Goal: Task Accomplishment & Management: Complete application form

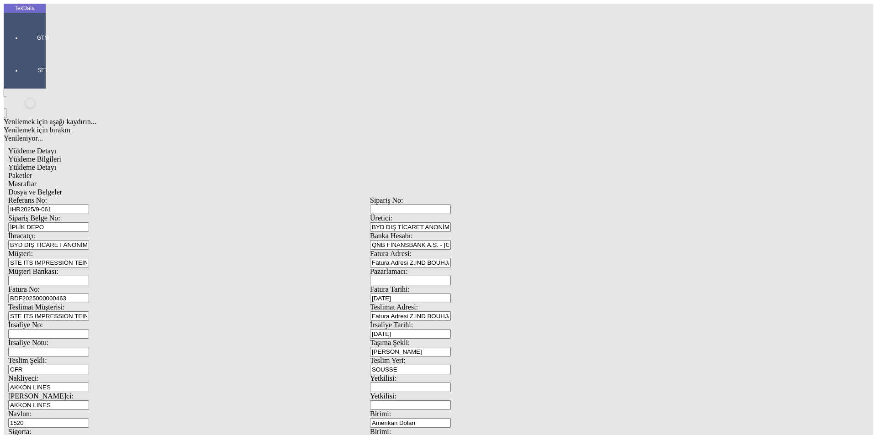
scroll to position [79, 0]
drag, startPoint x: 547, startPoint y: 355, endPoint x: 479, endPoint y: 357, distance: 68.5
type input "21259.62"
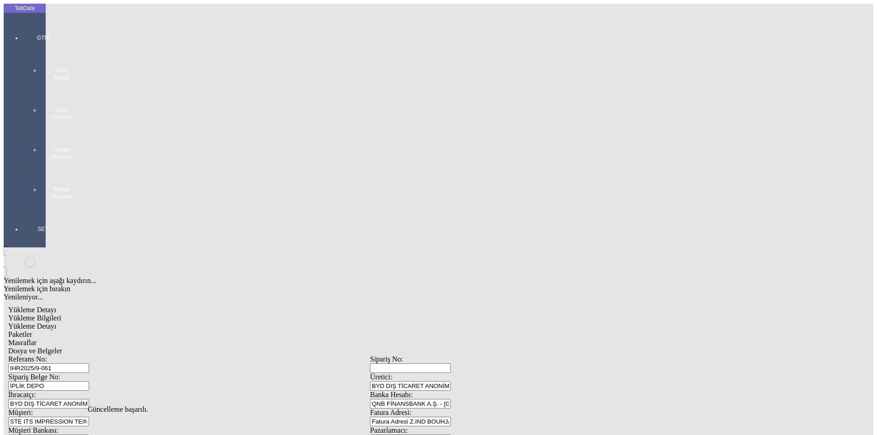
scroll to position [0, 0]
click at [124, 323] on div "Yükleme Detayı" at bounding box center [370, 327] width 724 height 8
type input "Amerikan Doları"
type input "2024/D1-02465"
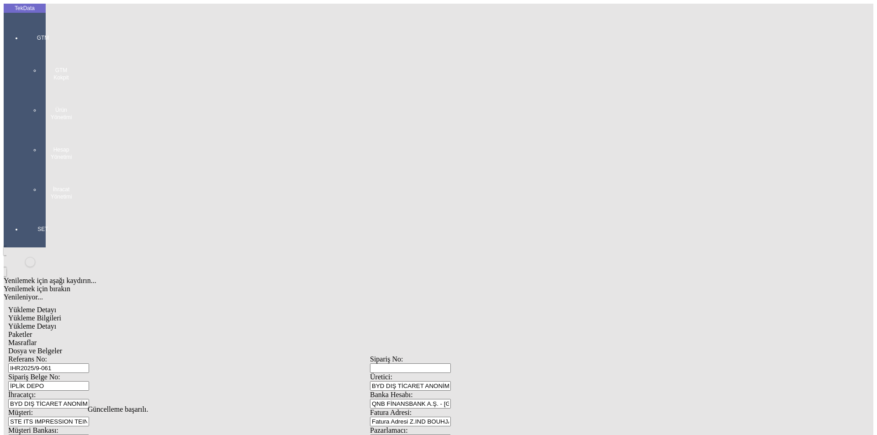
drag, startPoint x: 136, startPoint y: 190, endPoint x: 21, endPoint y: 193, distance: 115.2
type input "21259.62"
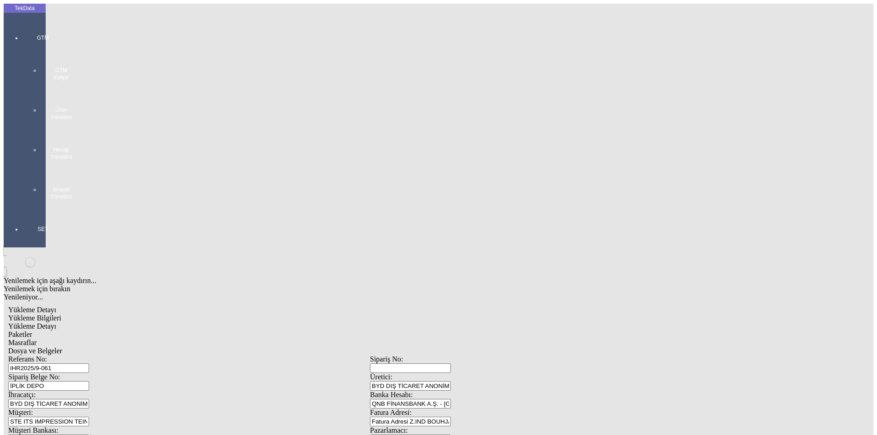
click at [32, 331] on span "Paketler" at bounding box center [20, 335] width 24 height 8
drag, startPoint x: 275, startPoint y: 44, endPoint x: 322, endPoint y: 48, distance: 46.3
click at [276, 339] on div "Masraflar" at bounding box center [370, 343] width 724 height 8
click at [62, 347] on span "Dosya ve Belgeler" at bounding box center [35, 351] width 54 height 8
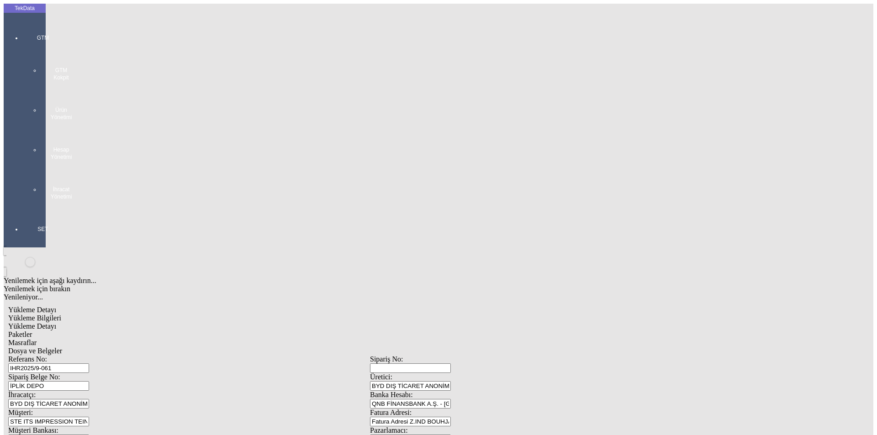
click at [62, 347] on span "Dosya ve Belgeler" at bounding box center [35, 351] width 54 height 8
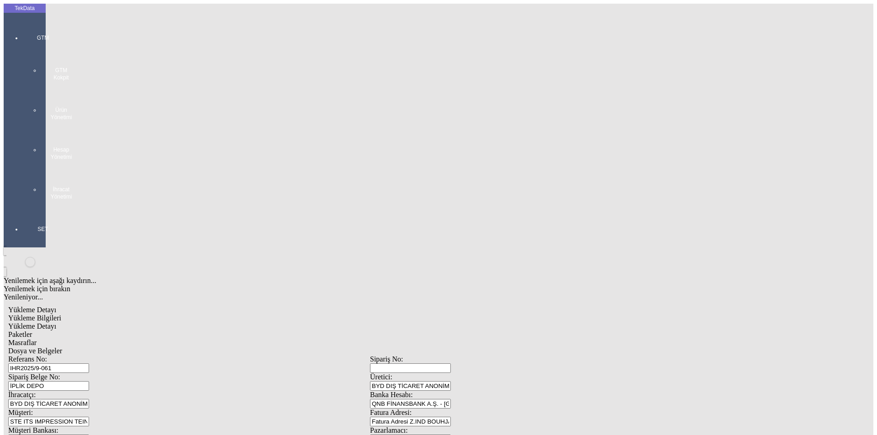
click at [61, 314] on span "Yükleme Bilgileri" at bounding box center [34, 318] width 53 height 8
click at [22, 29] on div "GTM GTM Kokpit Ürün Yönetimi Hesap Yönetimi İhracat Yönetimi" at bounding box center [43, 113] width 42 height 191
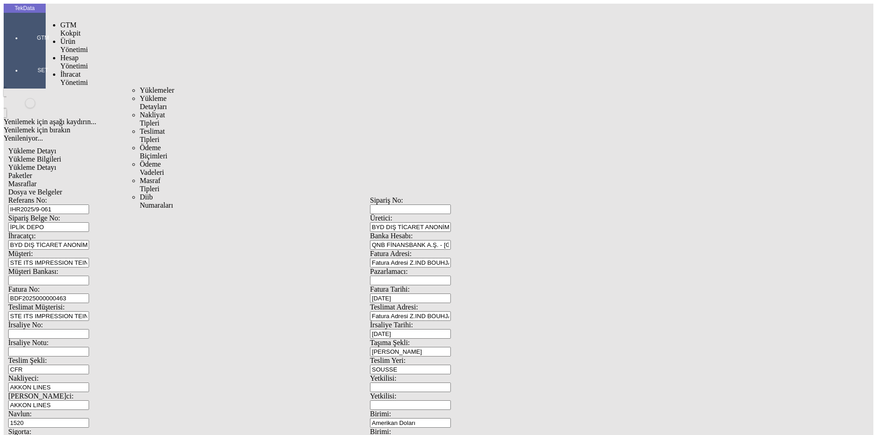
click at [66, 70] on span "İhracat Yönetimi" at bounding box center [73, 78] width 27 height 16
click at [140, 86] on span "Yüklemeler" at bounding box center [157, 90] width 35 height 8
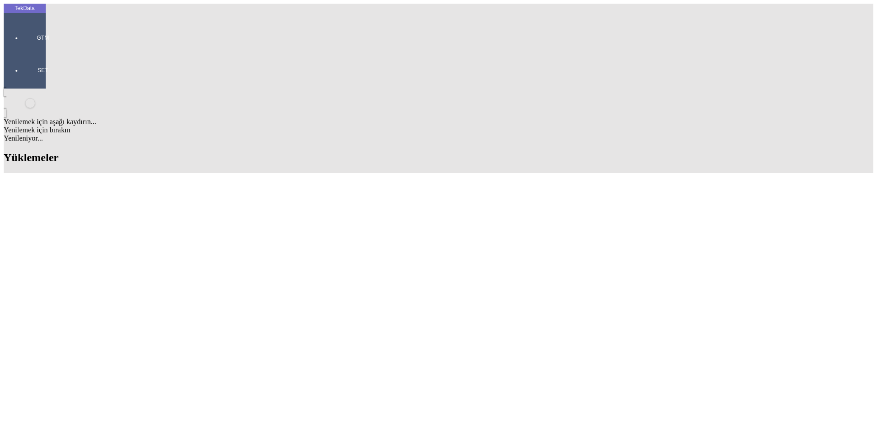
drag, startPoint x: 224, startPoint y: 319, endPoint x: 152, endPoint y: 325, distance: 72.4
copy tr "ET363332 - ET363336"
drag, startPoint x: 96, startPoint y: 345, endPoint x: 116, endPoint y: 354, distance: 21.7
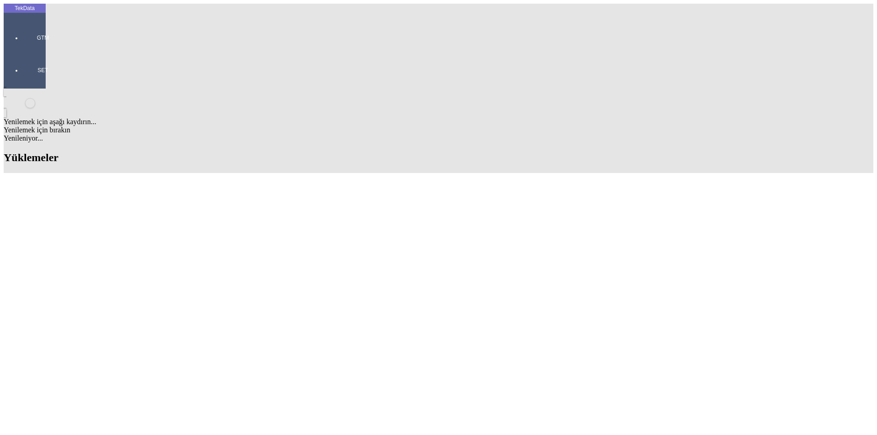
copy td "IHR2025/9-061"
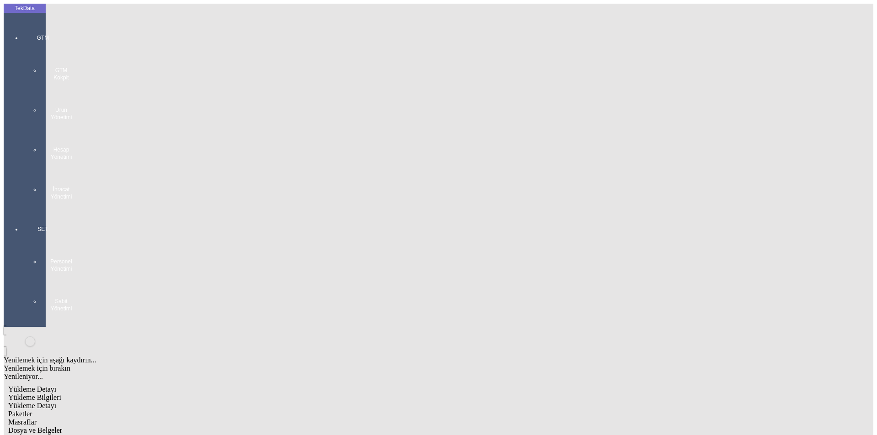
scroll to position [79, 0]
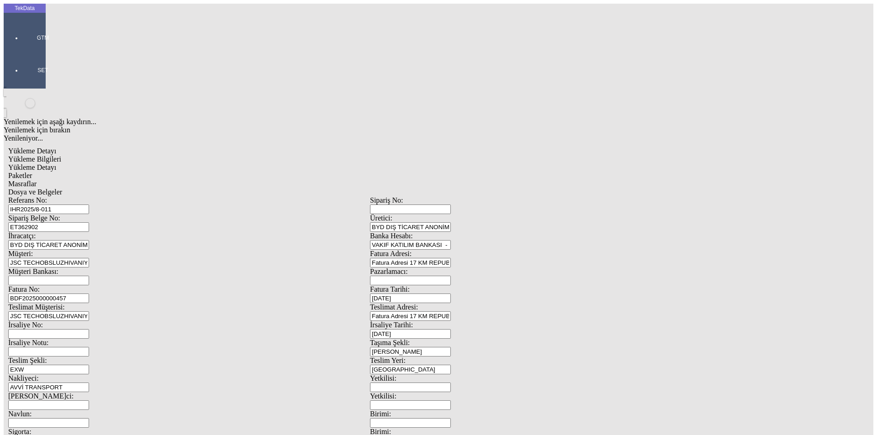
click at [97, 214] on div "Sipariş Belge No: ET362902" at bounding box center [189, 223] width 362 height 18
drag, startPoint x: 192, startPoint y: 70, endPoint x: 58, endPoint y: 76, distance: 134.0
click at [67, 196] on div "Referans No: IHR2025/8-011 Sipariş No: Sipariş Belge No: ET362902 Üretici: BYD …" at bounding box center [370, 410] width 724 height 428
paste input "9-049"
type input "IHR2025/9-049"
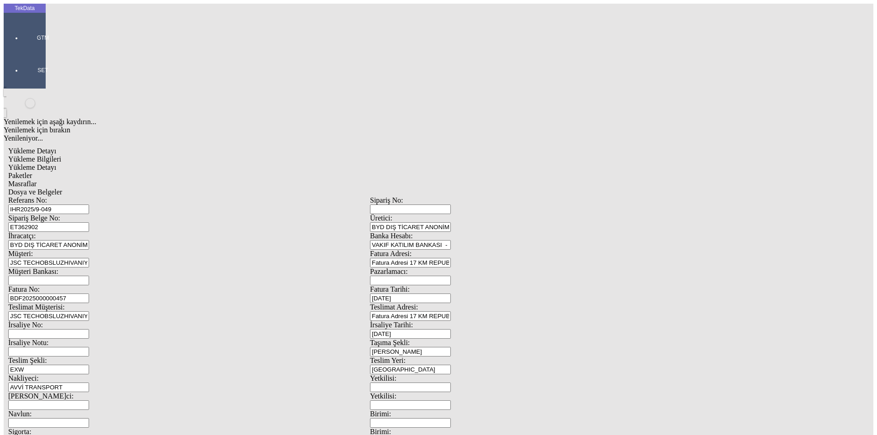
drag, startPoint x: 163, startPoint y: 86, endPoint x: 56, endPoint y: 87, distance: 106.4
click at [56, 214] on div "Sipariş Belge No: ET362902" at bounding box center [189, 223] width 362 height 18
paste input "3351"
type input "ET363351"
click at [89, 294] on input "BDF2025000000457" at bounding box center [48, 299] width 81 height 10
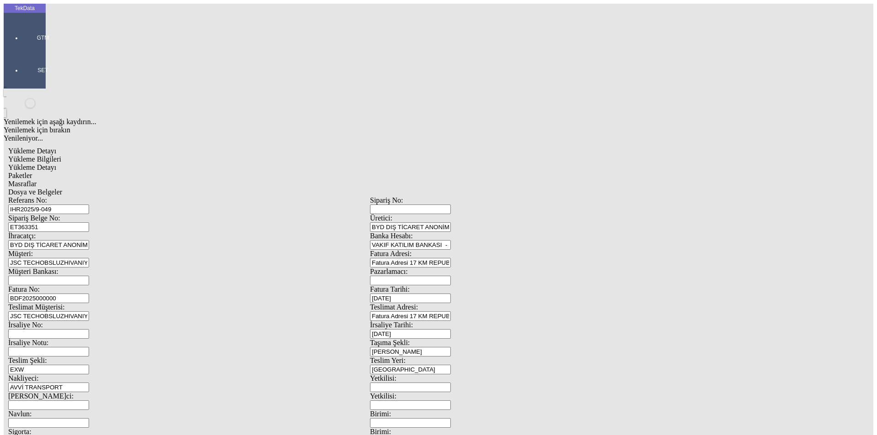
type input "BDF2025000000"
type input "[DATE]"
drag, startPoint x: 476, startPoint y: 198, endPoint x: 434, endPoint y: 205, distance: 43.0
click at [434, 205] on div "Referans No: IHR2025/9-049 Sipariş No: Sipariş Belge No: ET363351 Üretici: BYD …" at bounding box center [370, 410] width 724 height 428
type input "[DATE]"
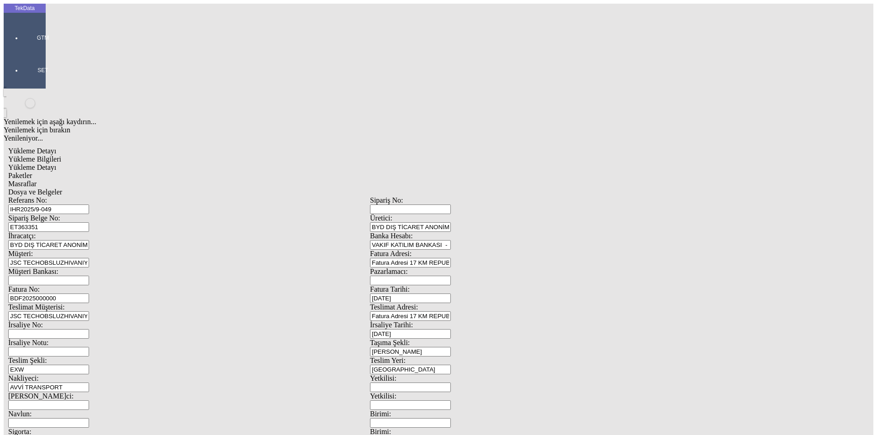
type input "[DATE]"
drag, startPoint x: 154, startPoint y: 314, endPoint x: 1, endPoint y: 313, distance: 153.0
click at [32, 315] on div "TekData GTM SET Yenilemek için aşağı kaydırın... Yenilemek için bırakın Yenilen…" at bounding box center [370, 361] width 733 height 715
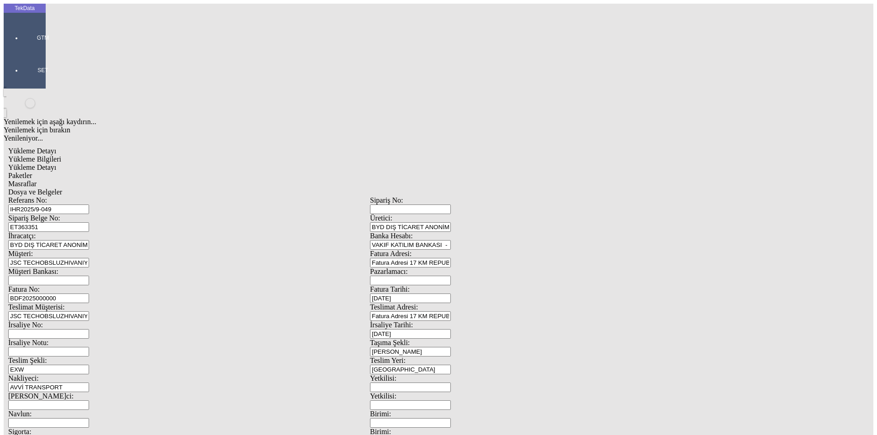
type input "[DATE]"
drag, startPoint x: 158, startPoint y: 349, endPoint x: 86, endPoint y: 344, distance: 71.9
drag, startPoint x: 152, startPoint y: 355, endPoint x: 92, endPoint y: 360, distance: 60.4
click at [92, 360] on div "Referans No: IHR2025/9-049 Sipariş No: Sipariş Belge No: ET363351 Üretici: BYD …" at bounding box center [370, 410] width 724 height 428
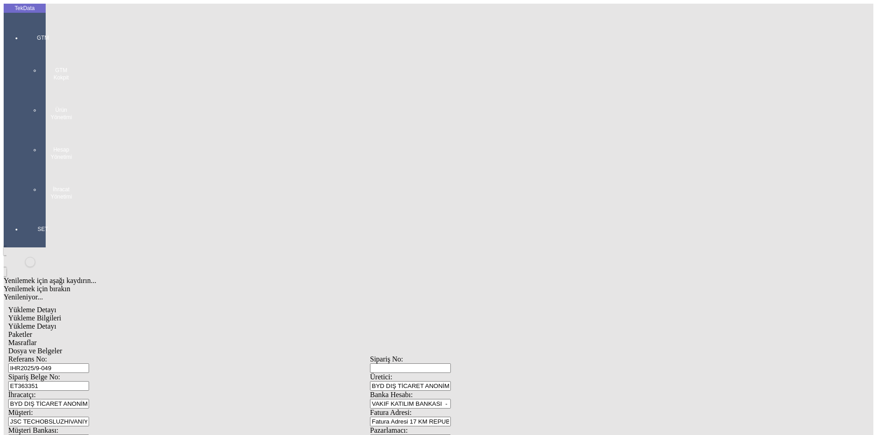
type input "606.3"
type input "9"
type input "614.1"
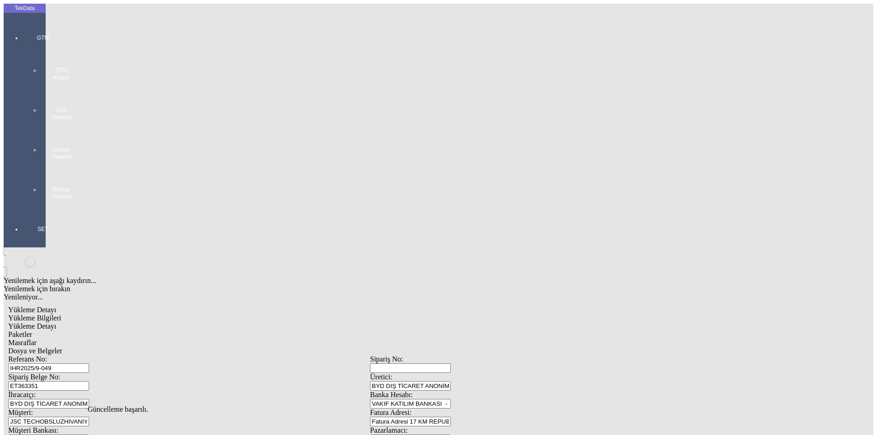
scroll to position [0, 0]
click at [56, 323] on span "Yükleme Detayı" at bounding box center [32, 327] width 48 height 8
drag, startPoint x: 413, startPoint y: 227, endPoint x: 482, endPoint y: 217, distance: 70.2
click at [394, 215] on span "Evet" at bounding box center [387, 211] width 13 height 8
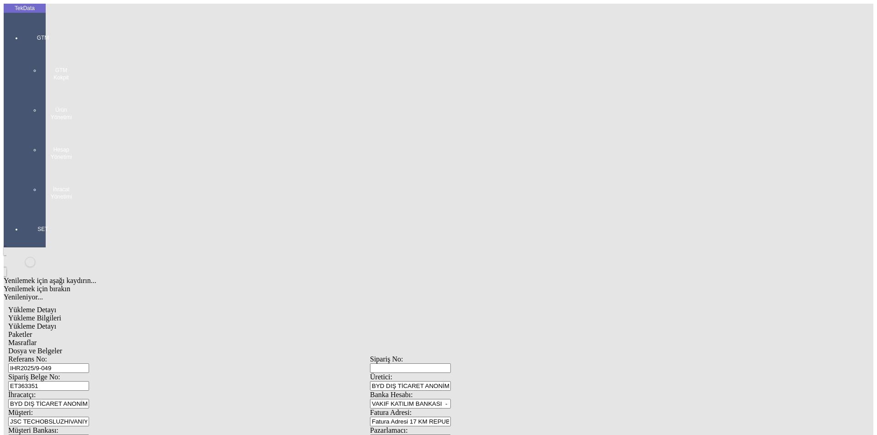
drag, startPoint x: 154, startPoint y: 131, endPoint x: 4, endPoint y: 131, distance: 150.8
type input "506.5"
type input "1.24"
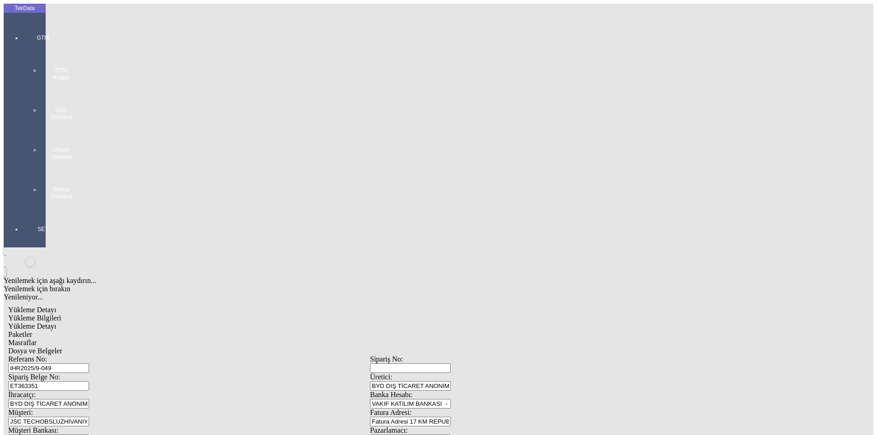
type input "300"
type input "94.45"
type input "95.95"
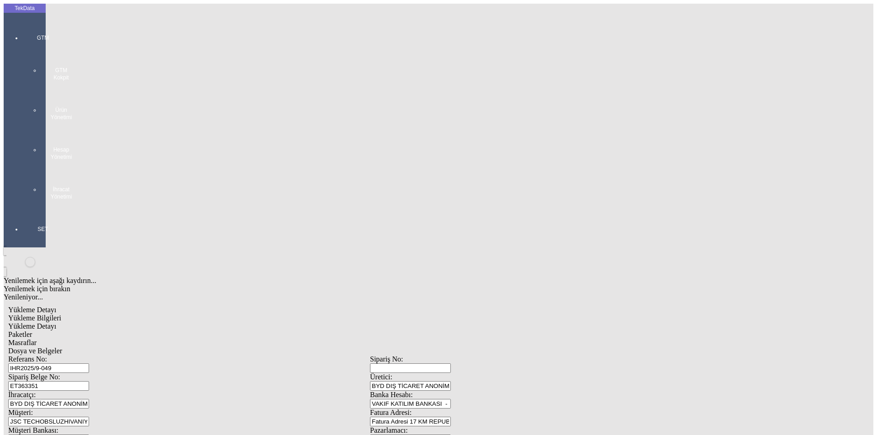
drag, startPoint x: 86, startPoint y: 146, endPoint x: 12, endPoint y: 149, distance: 74.1
type input "1003"
type input "1.25"
type input "300"
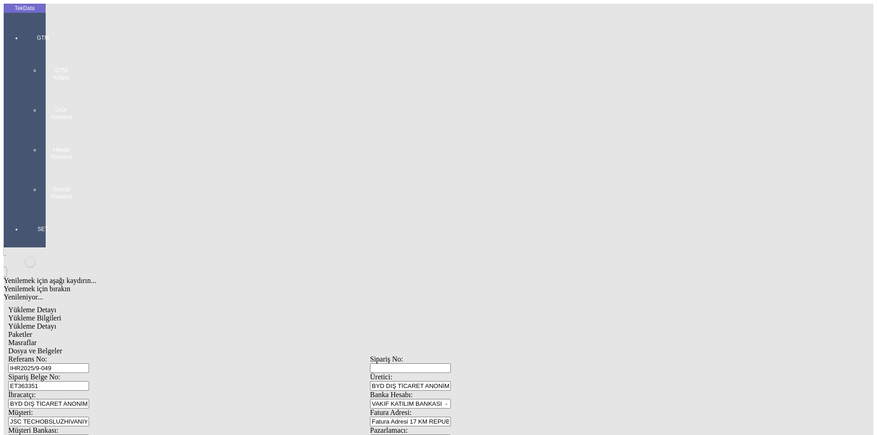
type input "223.25"
type input "226.25"
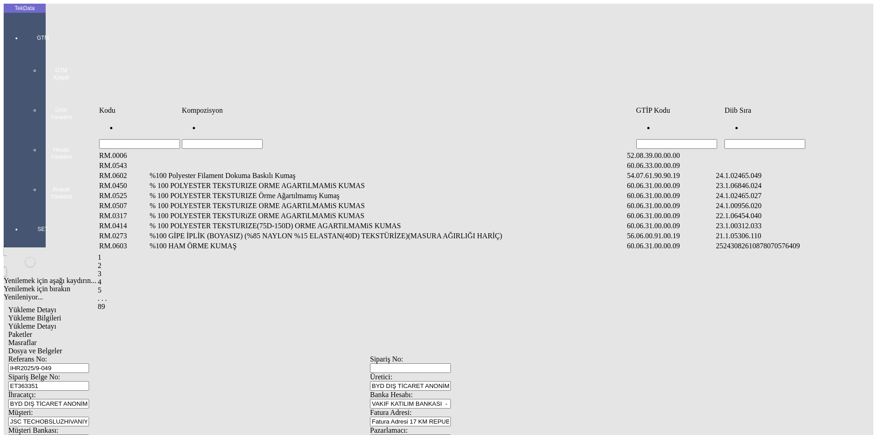
click at [784, 139] on input "Hücreyi Filtrele" at bounding box center [765, 144] width 81 height 10
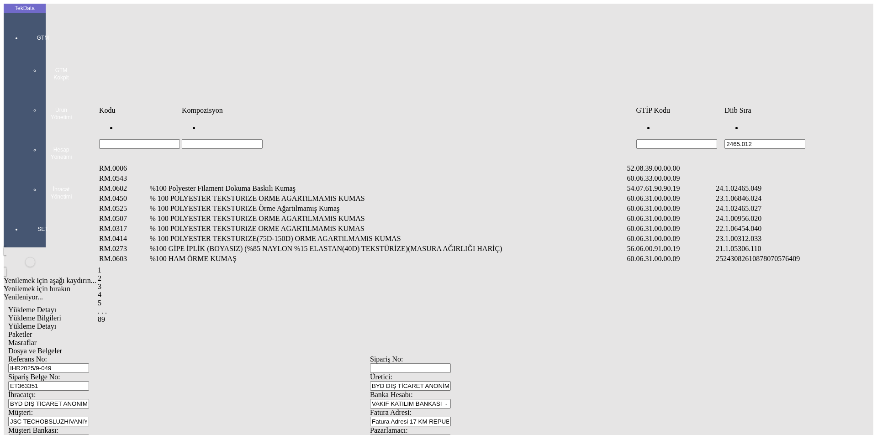
type input "2465.012"
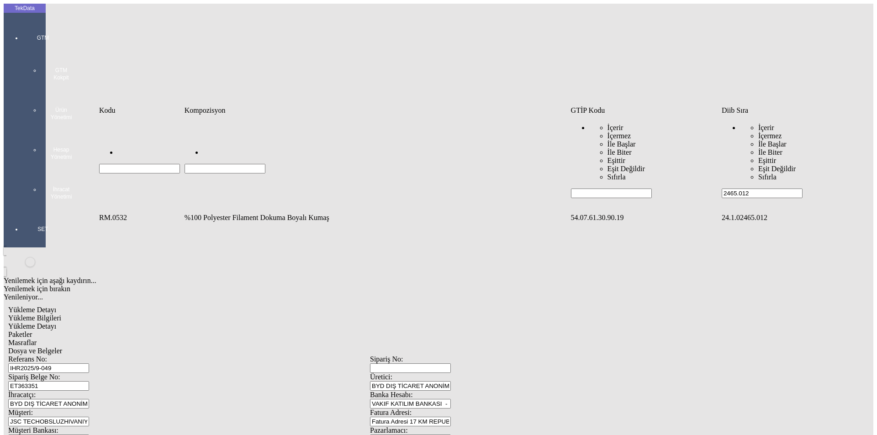
click at [322, 213] on td "%100 Polyester Filament Dokuma Boyalı Kumaş" at bounding box center [377, 217] width 386 height 9
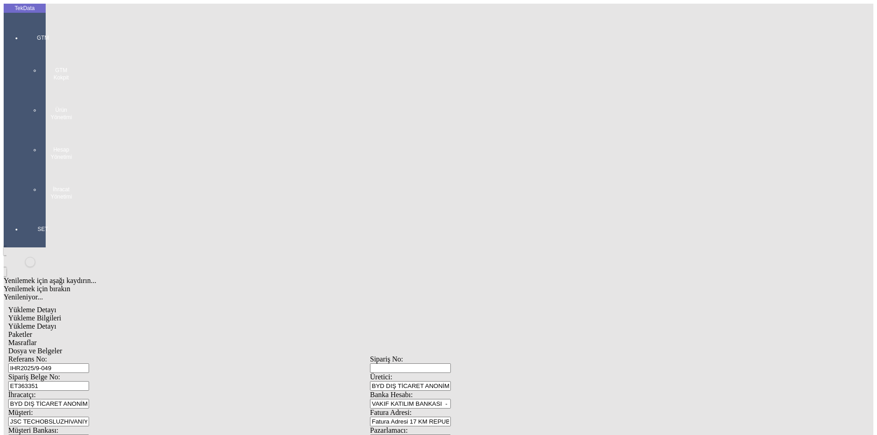
type input "1100"
click at [520, 165] on div "Metre" at bounding box center [679, 169] width 362 height 8
type input "Metre"
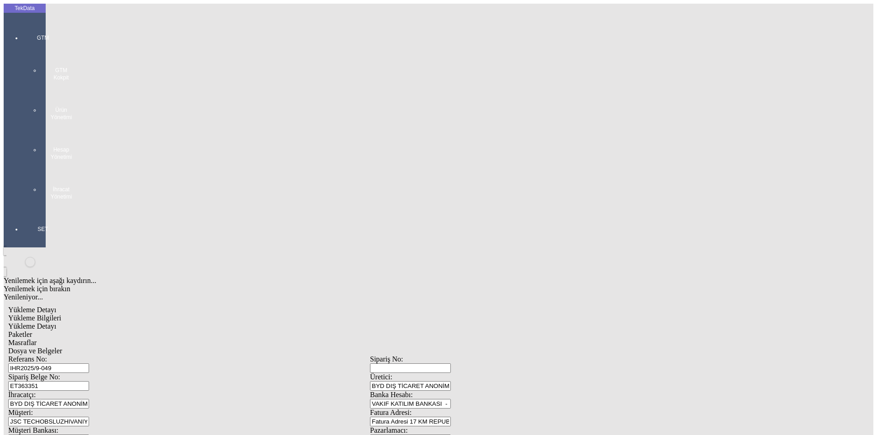
type input "1.7"
drag, startPoint x: 512, startPoint y: 147, endPoint x: 527, endPoint y: 155, distance: 17.2
click at [532, 191] on div "Amerikan Doları" at bounding box center [679, 195] width 362 height 8
type input "Amerikan Doları"
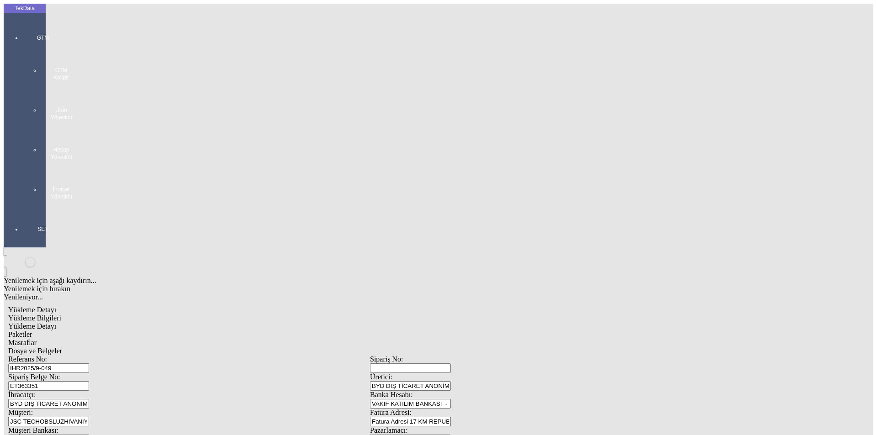
type input "300"
type input "288.6"
type input "291.9"
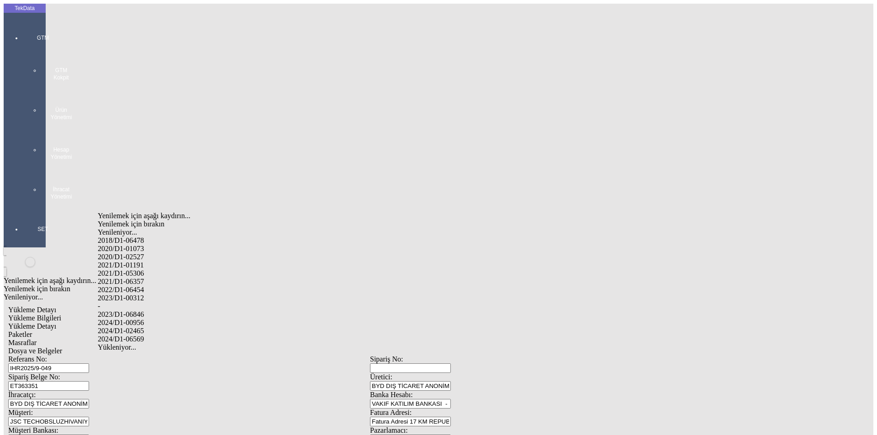
click at [147, 327] on div "2024/D1-02465" at bounding box center [275, 331] width 355 height 8
type input "2024/D1-02465"
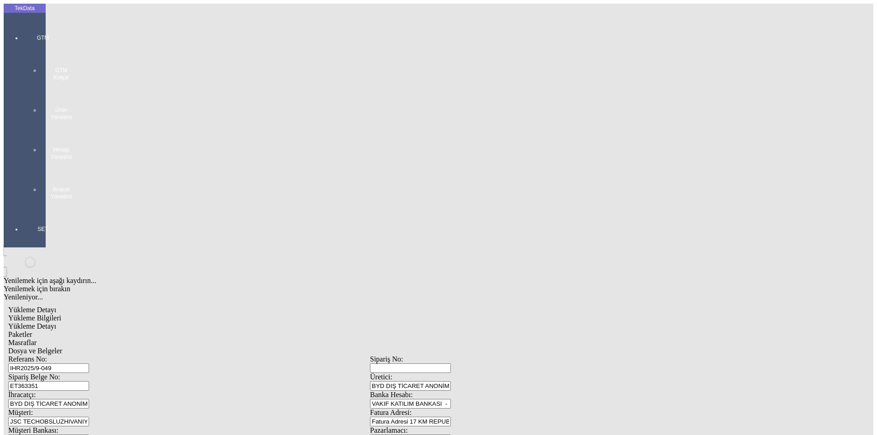
click at [196, 331] on div "Paketler" at bounding box center [370, 335] width 724 height 8
drag, startPoint x: 478, startPoint y: 91, endPoint x: 468, endPoint y: 92, distance: 10.1
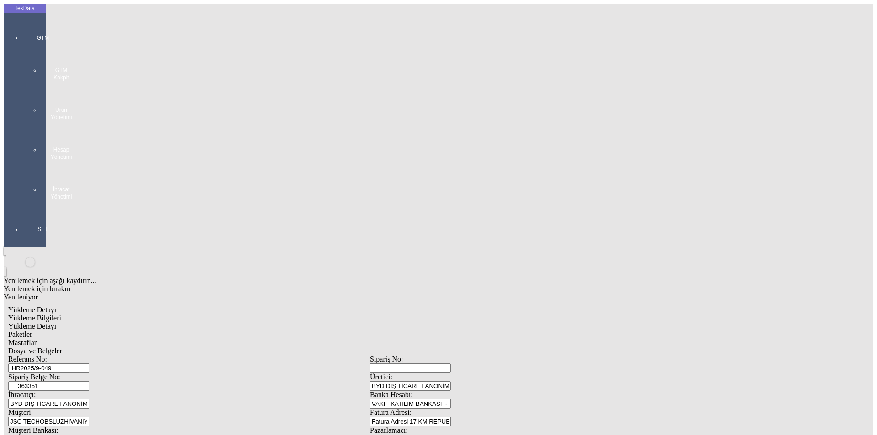
type input "13"
click at [37, 339] on span "Masraflar" at bounding box center [22, 343] width 28 height 8
click at [309, 347] on div "Dosya ve Belgeler" at bounding box center [370, 351] width 724 height 8
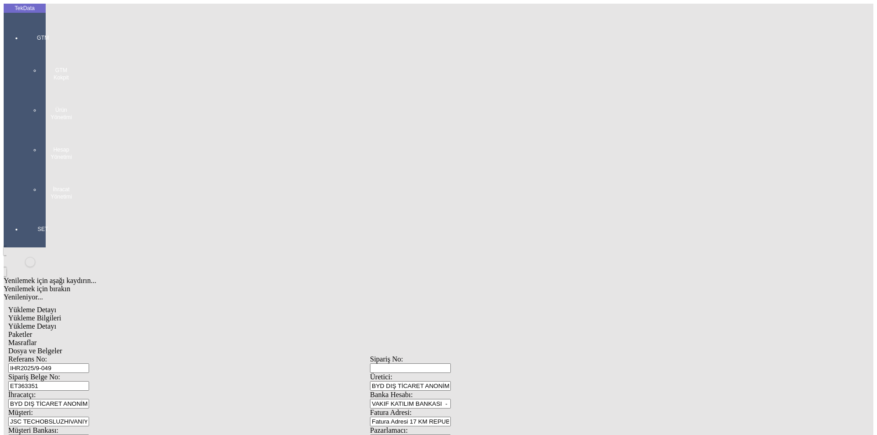
click at [62, 347] on span "Dosya ve Belgeler" at bounding box center [35, 351] width 54 height 8
drag, startPoint x: 64, startPoint y: 132, endPoint x: 81, endPoint y: 127, distance: 18.1
click at [61, 314] on span "Yükleme Bilgileri" at bounding box center [34, 318] width 53 height 8
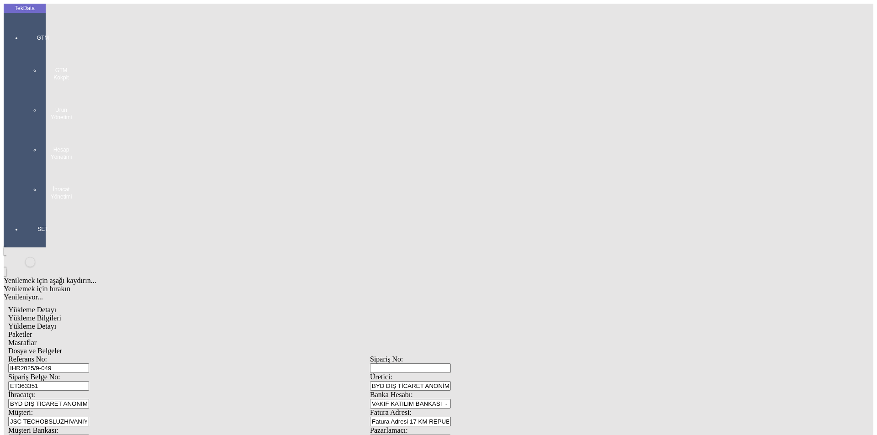
drag, startPoint x: 174, startPoint y: 63, endPoint x: 87, endPoint y: 66, distance: 86.4
click at [87, 355] on div "Referans No: IHR2025/9-049" at bounding box center [189, 364] width 362 height 18
drag, startPoint x: 165, startPoint y: 84, endPoint x: 97, endPoint y: 85, distance: 68.1
click at [97, 373] on div "Sipariş Belge No: ET363351" at bounding box center [189, 382] width 362 height 18
